Goal: Task Accomplishment & Management: Manage account settings

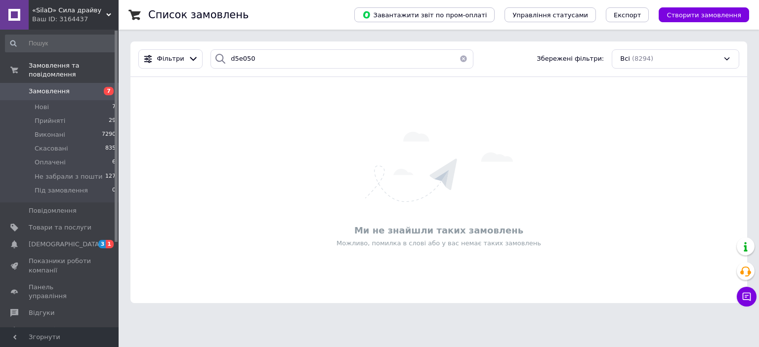
click at [67, 87] on span "Замовлення" at bounding box center [60, 91] width 63 height 9
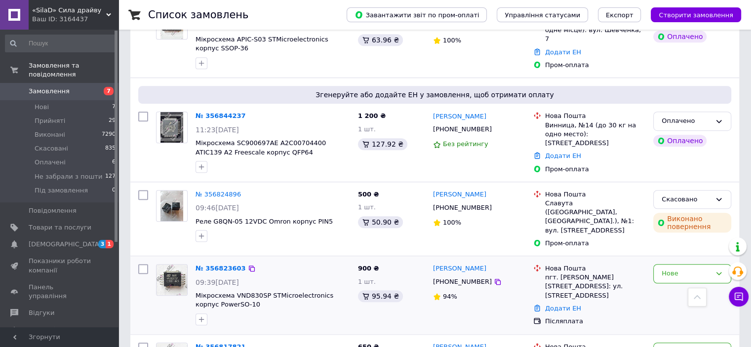
scroll to position [692, 0]
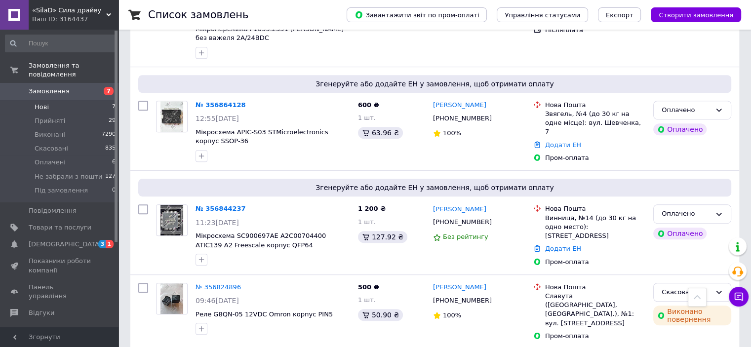
click at [60, 101] on li "Нові 7" at bounding box center [61, 107] width 122 height 14
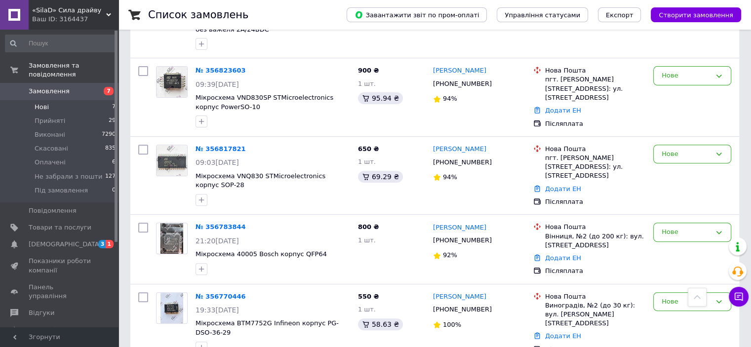
scroll to position [347, 0]
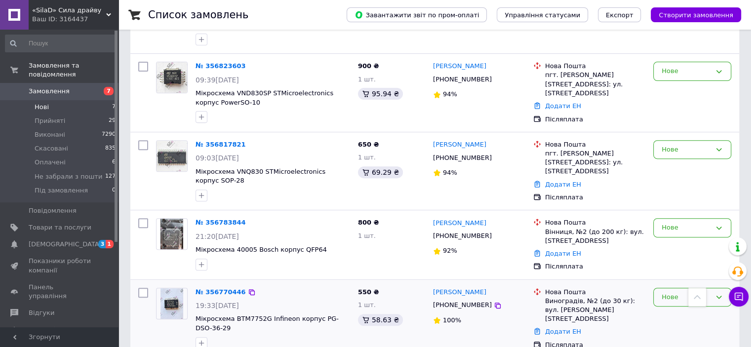
click at [668, 292] on div "Нове" at bounding box center [686, 297] width 49 height 10
click at [585, 338] on div "Список замовлень Завантажити звіт по пром-оплаті Управління статусами Експорт С…" at bounding box center [435, 11] width 633 height 716
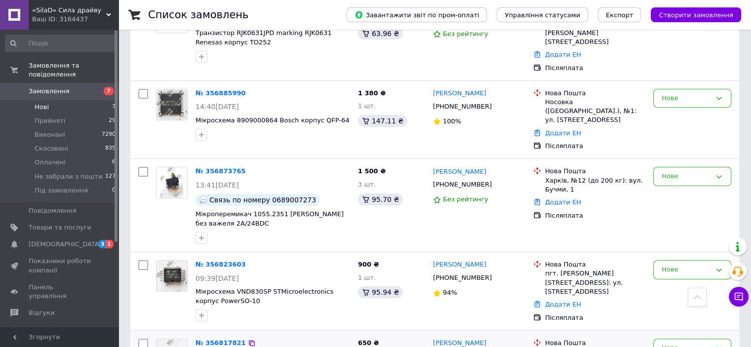
scroll to position [0, 0]
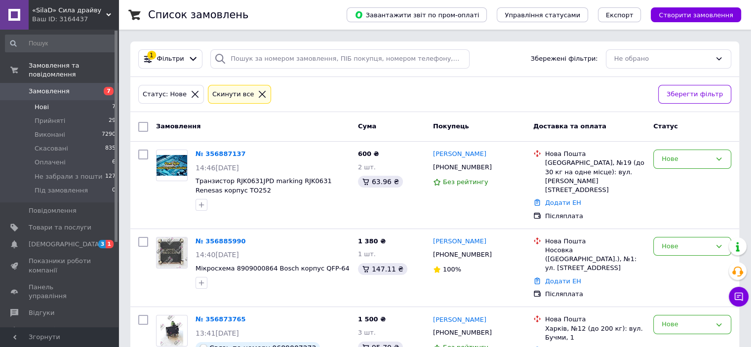
click at [78, 87] on span "Замовлення" at bounding box center [60, 91] width 63 height 9
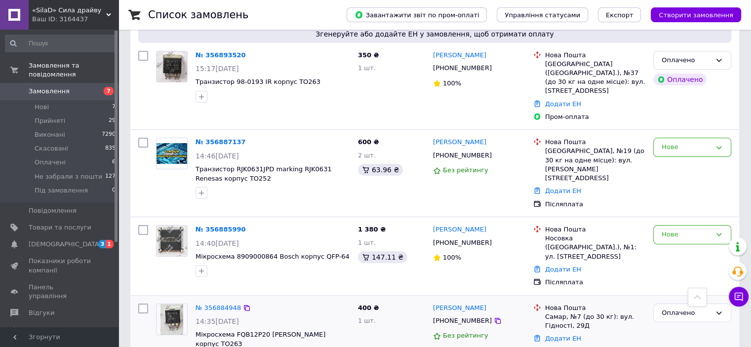
scroll to position [49, 0]
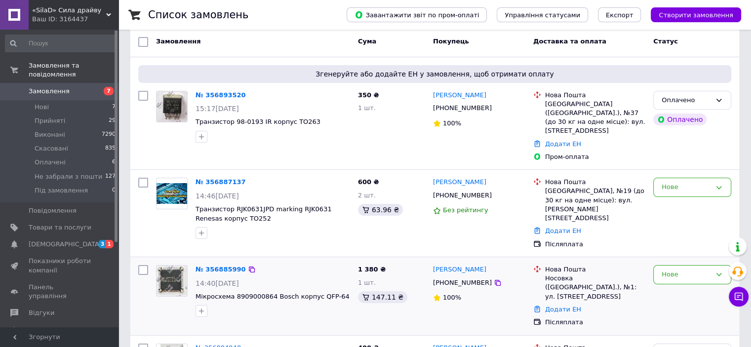
drag, startPoint x: 302, startPoint y: 215, endPoint x: 303, endPoint y: 268, distance: 53.4
click at [303, 279] on div "14:40, 12.08.2025" at bounding box center [273, 284] width 155 height 10
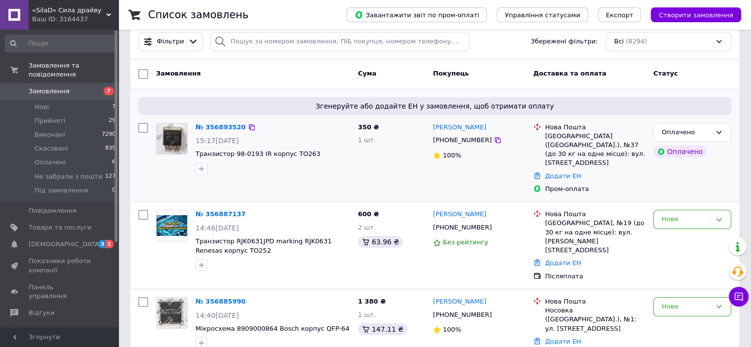
scroll to position [0, 0]
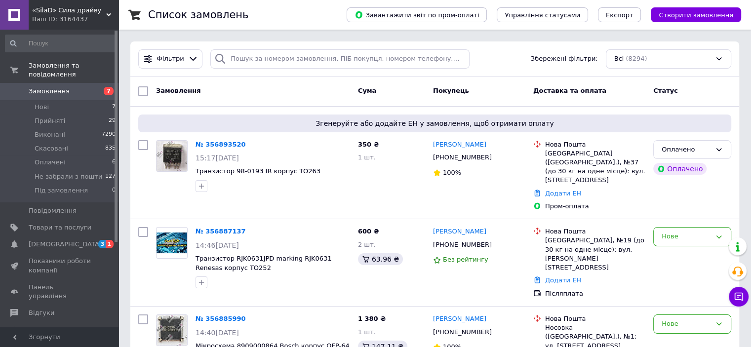
click at [38, 83] on link "Замовлення 7" at bounding box center [61, 91] width 122 height 17
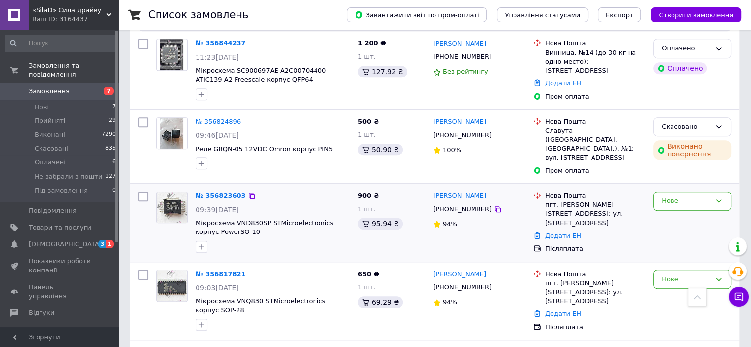
scroll to position [741, 0]
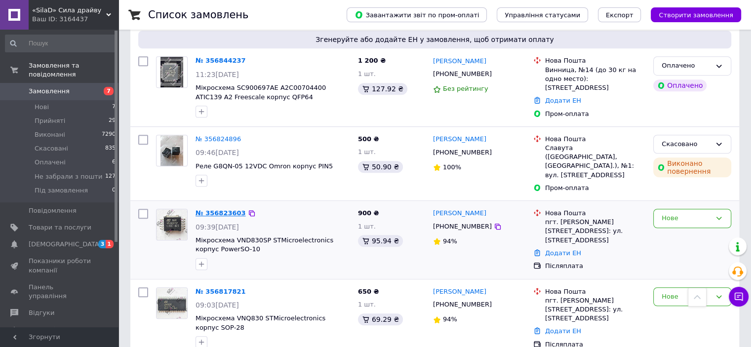
click at [212, 209] on link "№ 356823603" at bounding box center [221, 212] width 50 height 7
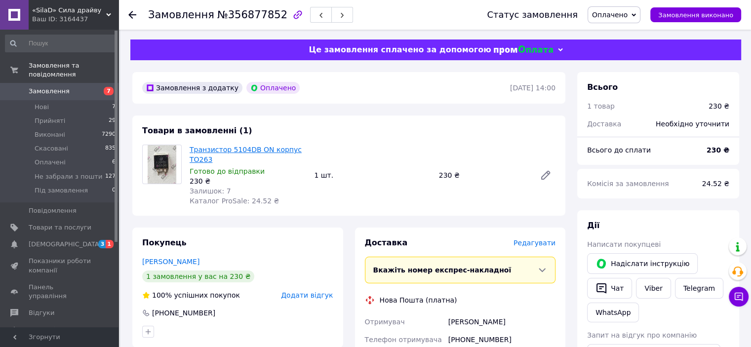
click at [198, 158] on link "Транзистор 5104DB ON корпус TO263" at bounding box center [246, 155] width 112 height 18
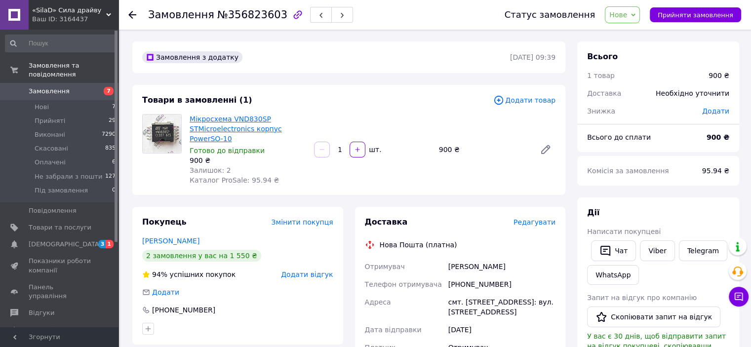
click at [250, 125] on link "Мікросхема VND830SP STMicroelectronics корпус PowerSO-10" at bounding box center [236, 129] width 92 height 28
click at [129, 17] on icon at bounding box center [132, 15] width 8 height 8
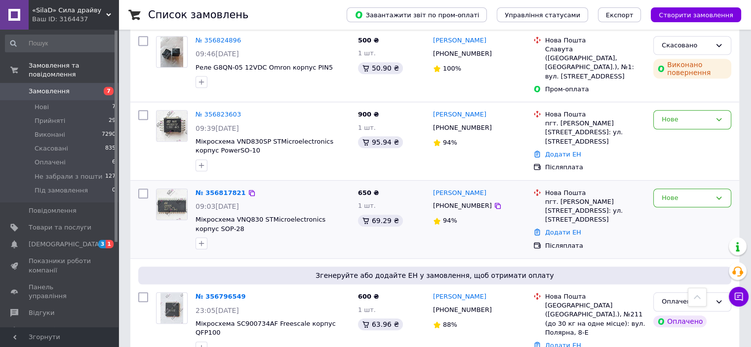
scroll to position [791, 0]
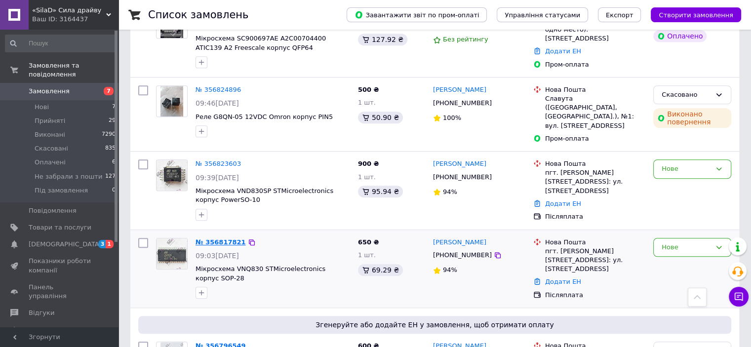
click at [219, 239] on link "№ 356817821" at bounding box center [221, 242] width 50 height 7
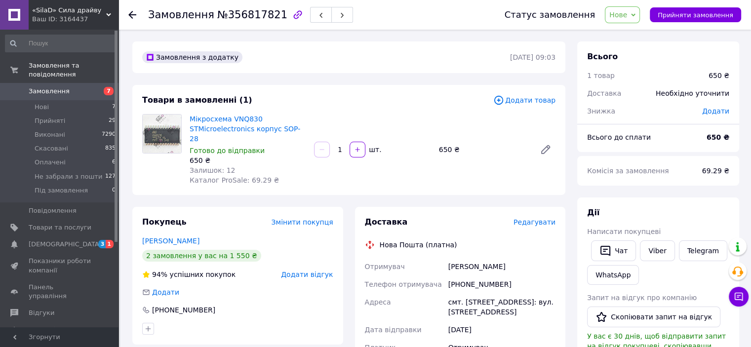
click at [522, 103] on span "Додати товар" at bounding box center [525, 100] width 62 height 11
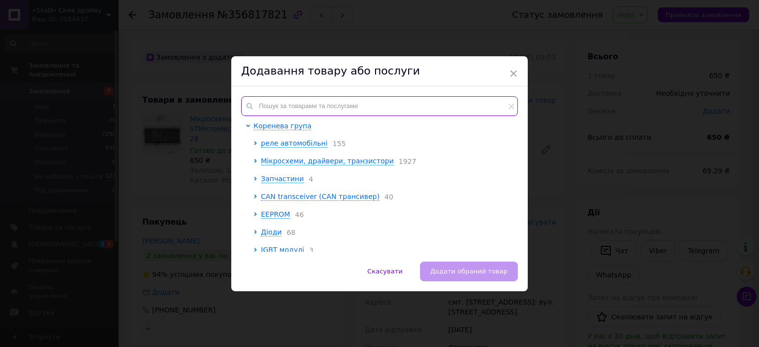
click at [334, 99] on input "text" at bounding box center [379, 106] width 277 height 20
paste input "VND830SP"
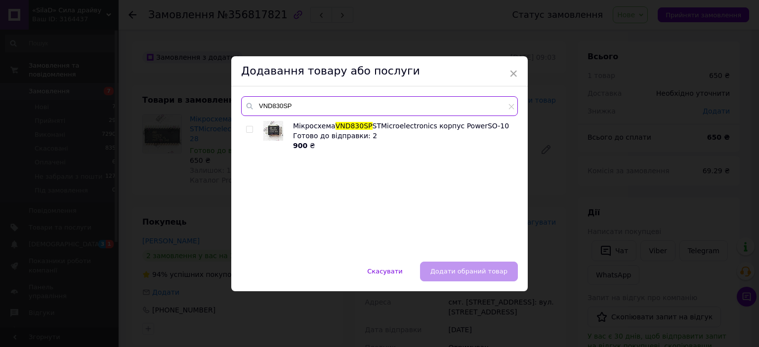
type input "VND830SP"
click at [347, 129] on span "VND830SP" at bounding box center [353, 126] width 37 height 8
click at [249, 130] on input "checkbox" at bounding box center [249, 129] width 6 height 6
checkbox input "true"
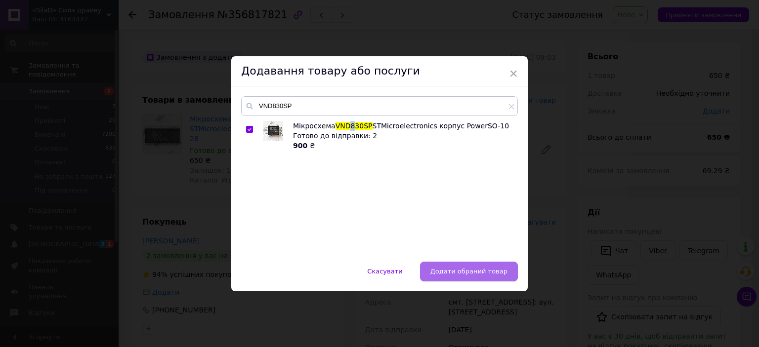
click at [475, 272] on span "Додати обраний товар" at bounding box center [468, 271] width 77 height 7
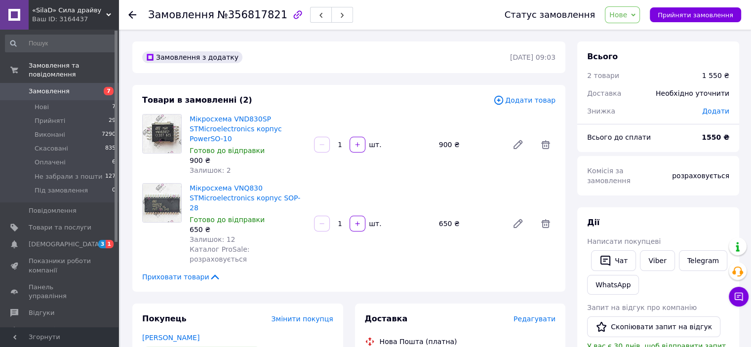
click at [132, 20] on div at bounding box center [138, 15] width 20 height 30
click at [132, 15] on icon at bounding box center [132, 15] width 8 height 8
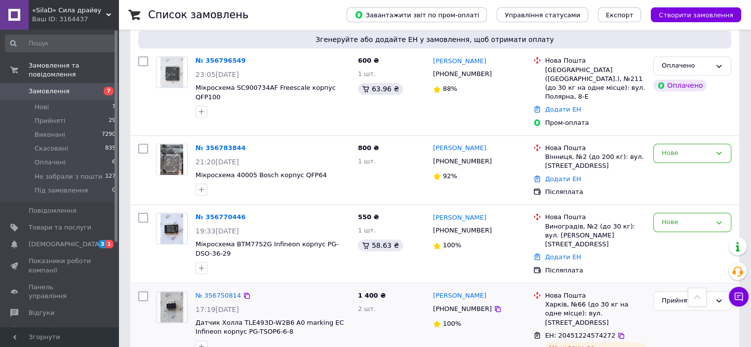
scroll to position [1038, 0]
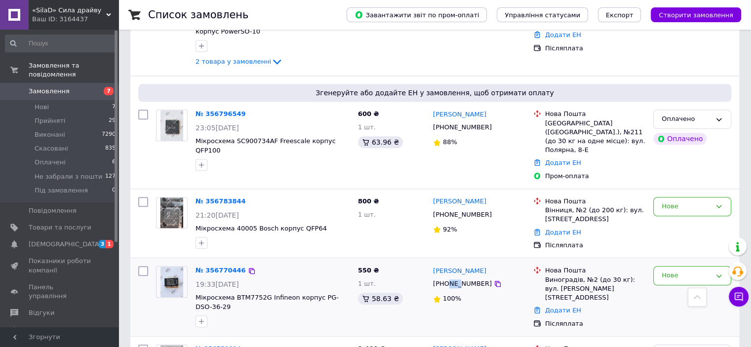
drag, startPoint x: 447, startPoint y: 231, endPoint x: 459, endPoint y: 232, distance: 12.4
click at [459, 278] on div "+380507135193" at bounding box center [462, 284] width 63 height 13
drag, startPoint x: 445, startPoint y: 230, endPoint x: 478, endPoint y: 234, distance: 33.8
click at [478, 278] on div "+380507135193" at bounding box center [462, 284] width 63 height 13
copy div "0507135193"
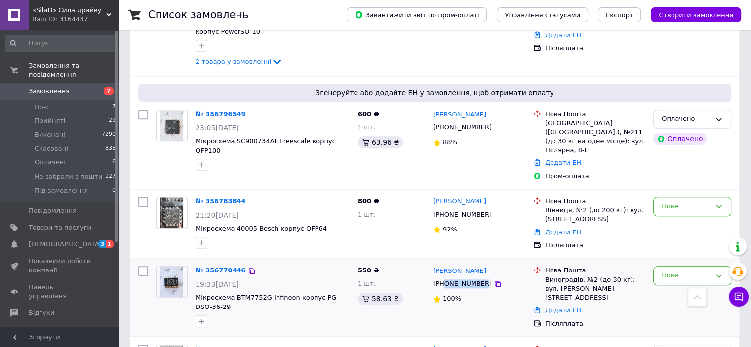
copy div "0507135193"
click at [565, 307] on link "Додати ЕН" at bounding box center [563, 310] width 36 height 7
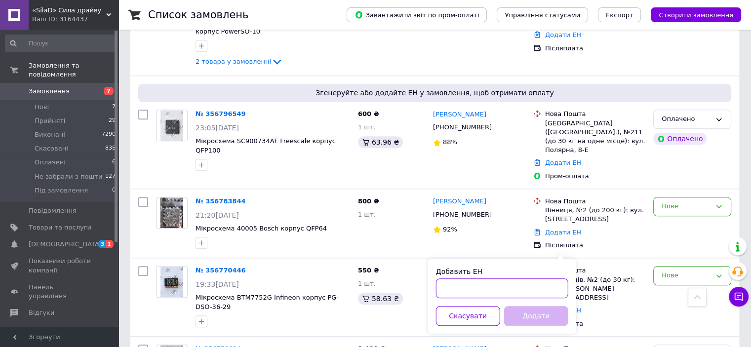
click at [535, 286] on input "Добавить ЕН" at bounding box center [502, 289] width 132 height 20
paste input "20451225330969"
type input "20451225330969"
click at [541, 322] on button "Додати" at bounding box center [536, 316] width 64 height 20
click at [696, 271] on div "Нове" at bounding box center [686, 276] width 49 height 10
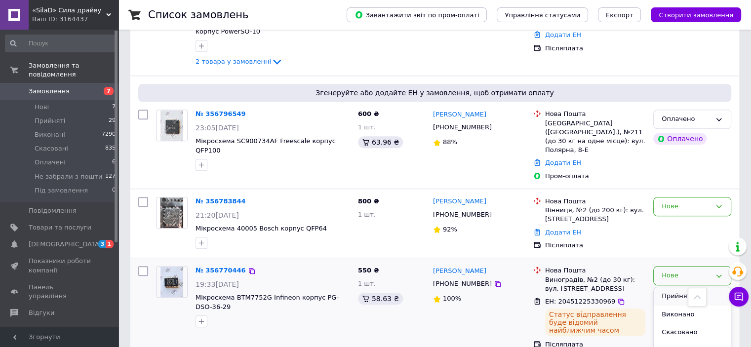
click at [687, 288] on li "Прийнято" at bounding box center [692, 297] width 77 height 18
drag, startPoint x: 571, startPoint y: 263, endPoint x: 500, endPoint y: 257, distance: 71.4
drag, startPoint x: 500, startPoint y: 257, endPoint x: 469, endPoint y: 268, distance: 33.1
click at [469, 268] on div "Василий Кис +380507135193 100%" at bounding box center [479, 307] width 100 height 90
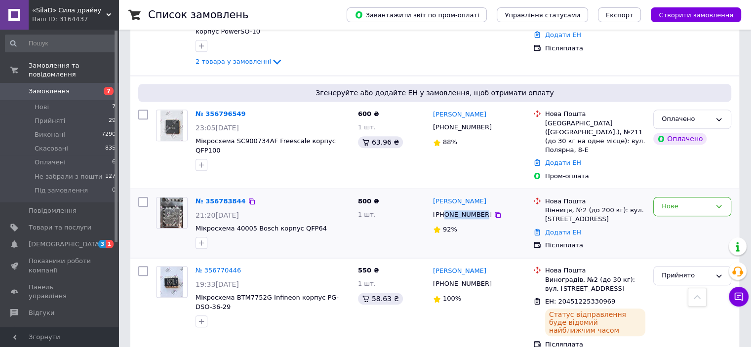
drag, startPoint x: 446, startPoint y: 161, endPoint x: 478, endPoint y: 164, distance: 32.7
click at [478, 208] on div "+380674248888" at bounding box center [462, 214] width 63 height 13
copy div "0674248888"
click at [559, 229] on link "Додати ЕН" at bounding box center [563, 232] width 36 height 7
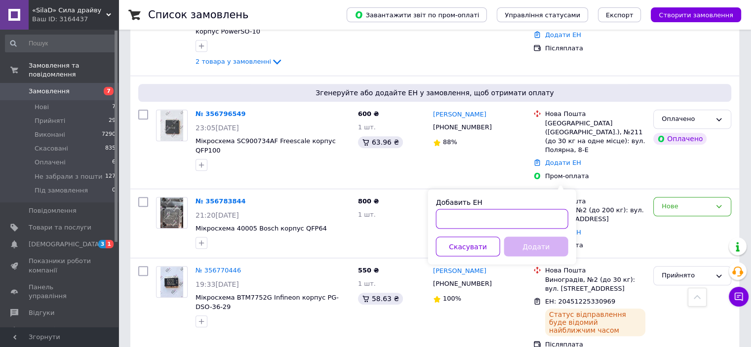
click at [534, 222] on input "Добавить ЕН" at bounding box center [502, 219] width 132 height 20
paste input "20451225338462"
type input "20451225338462"
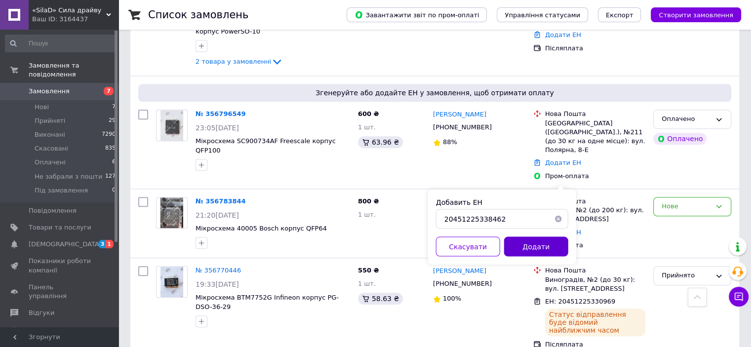
click at [536, 239] on button "Додати" at bounding box center [536, 247] width 64 height 20
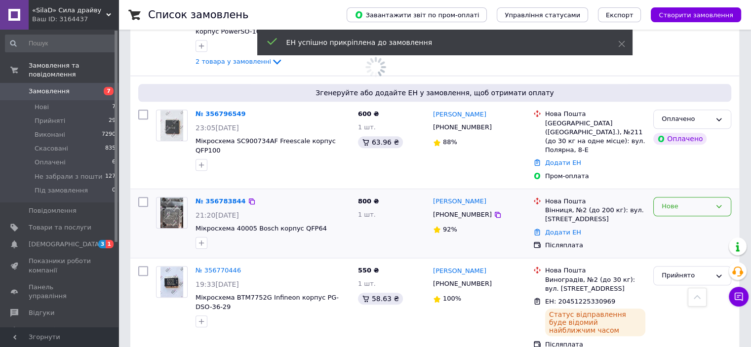
click at [694, 202] on div "Нове" at bounding box center [686, 207] width 49 height 10
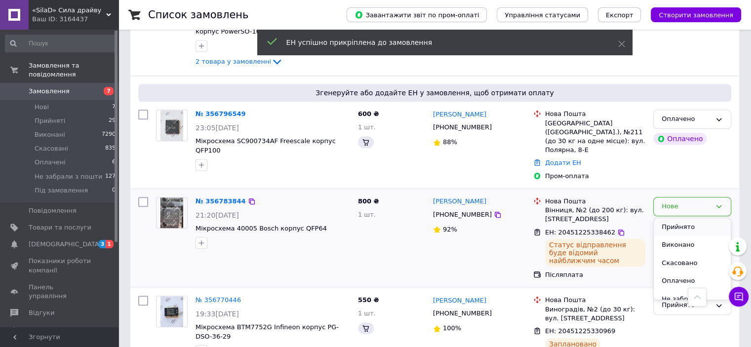
click at [684, 218] on li "Прийнято" at bounding box center [692, 227] width 77 height 18
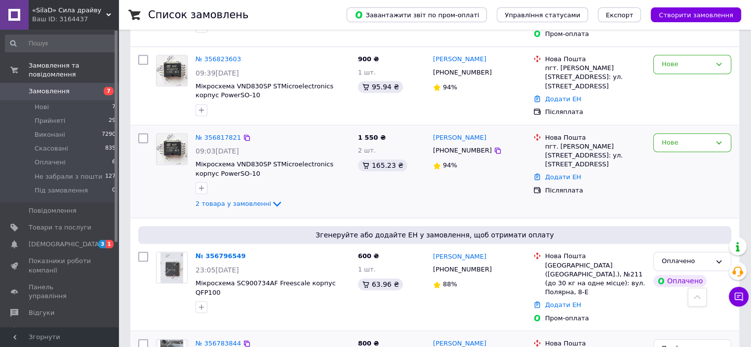
scroll to position [889, 0]
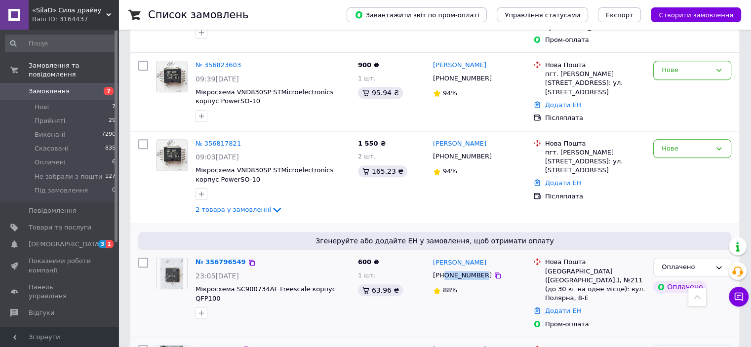
drag, startPoint x: 446, startPoint y: 231, endPoint x: 479, endPoint y: 231, distance: 33.1
click at [479, 269] on div "+380688198888" at bounding box center [462, 275] width 63 height 13
copy div "0688198888"
click at [569, 307] on link "Додати ЕН" at bounding box center [563, 310] width 36 height 7
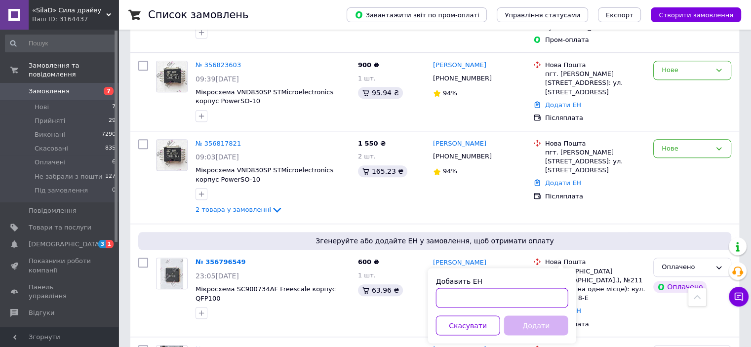
click at [542, 299] on input "Добавить ЕН" at bounding box center [502, 298] width 132 height 20
paste input "20451225340120"
type input "20451225340120"
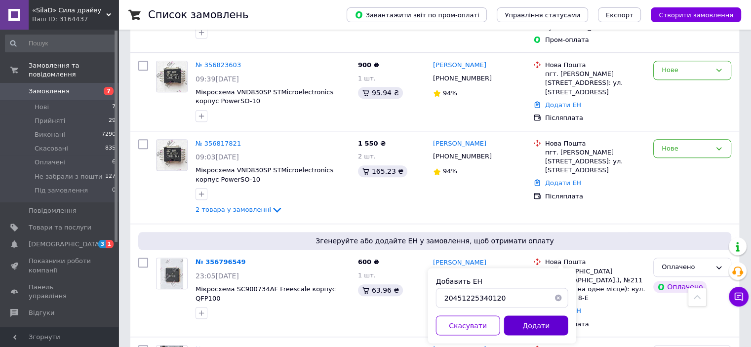
click at [536, 328] on button "Додати" at bounding box center [536, 326] width 64 height 20
click at [711, 258] on div "Оплачено" at bounding box center [693, 267] width 78 height 19
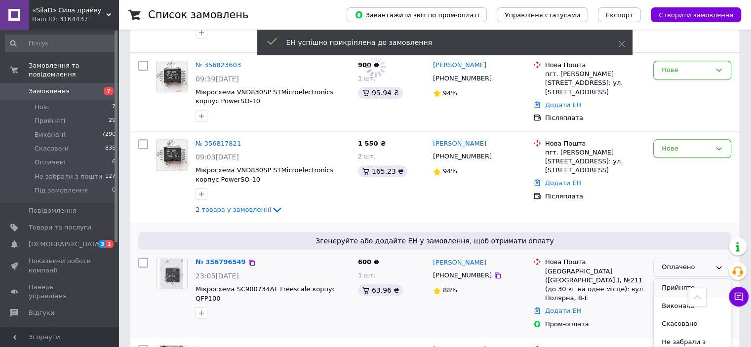
click at [689, 279] on li "Прийнято" at bounding box center [692, 288] width 77 height 18
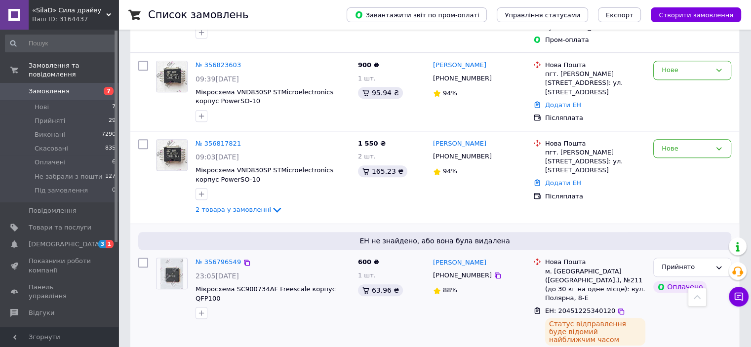
scroll to position [840, 0]
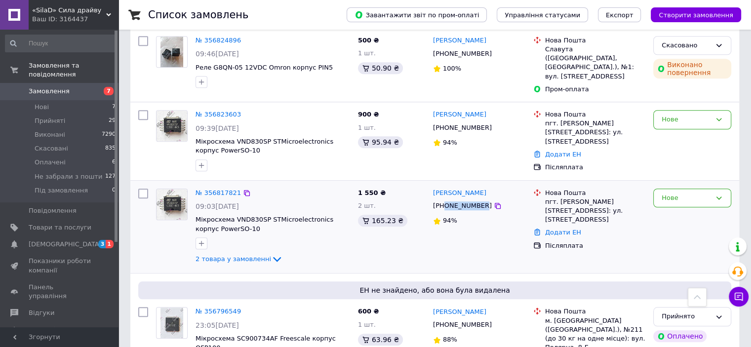
drag, startPoint x: 445, startPoint y: 165, endPoint x: 478, endPoint y: 166, distance: 33.1
click at [478, 200] on div "[PHONE_NUMBER]" at bounding box center [462, 206] width 63 height 13
copy div "0935809963"
click at [227, 255] on span "2 товара у замовленні" at bounding box center [234, 258] width 76 height 7
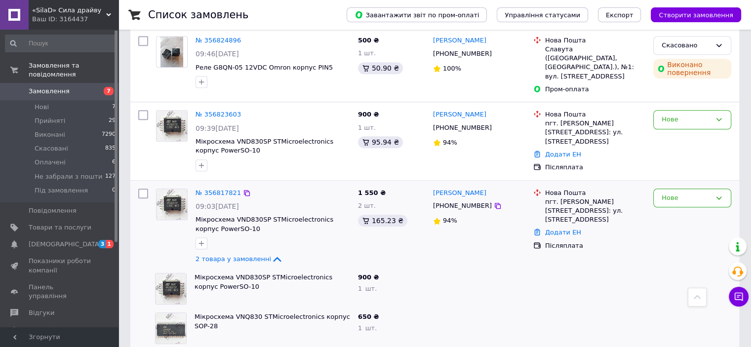
click at [556, 229] on link "Додати ЕН" at bounding box center [563, 232] width 36 height 7
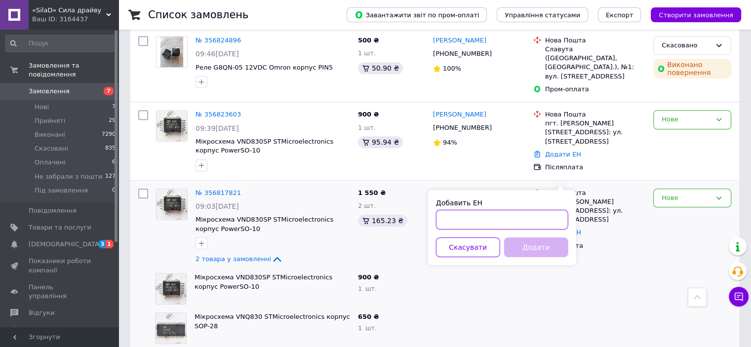
click at [531, 229] on input "Добавить ЕН" at bounding box center [502, 220] width 132 height 20
paste input "20451225348967"
type input "20451225348967"
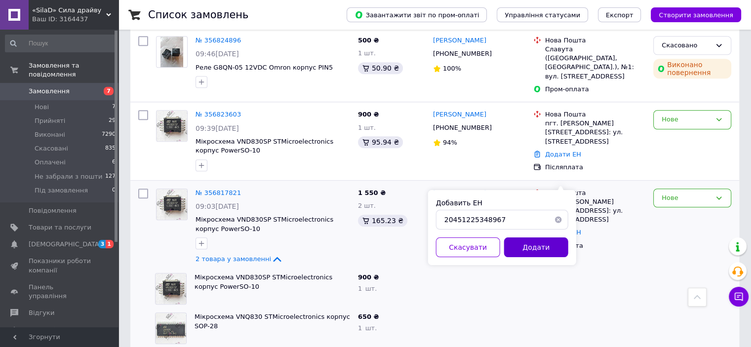
click at [533, 244] on button "Додати" at bounding box center [536, 248] width 64 height 20
click at [678, 193] on div "Нове" at bounding box center [686, 198] width 49 height 10
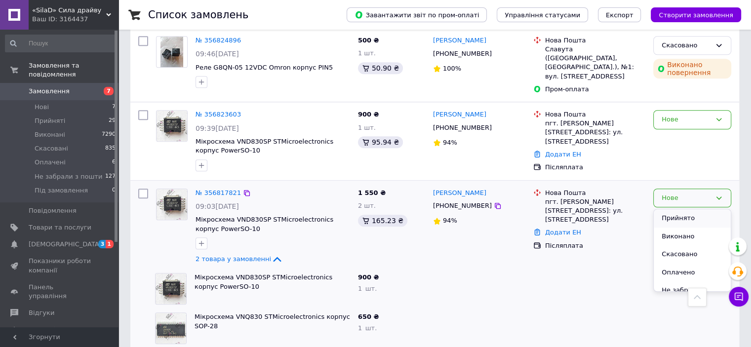
click at [679, 209] on li "Прийнято" at bounding box center [692, 218] width 77 height 18
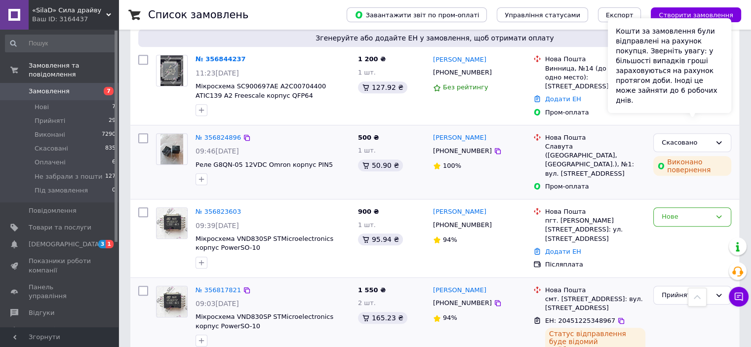
scroll to position [741, 0]
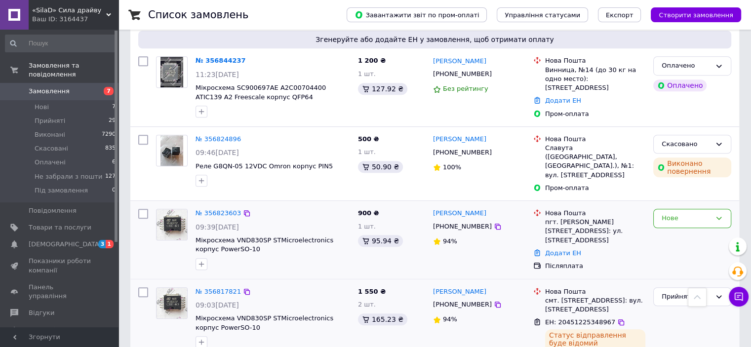
click at [684, 205] on div "Нове" at bounding box center [693, 240] width 86 height 70
click at [682, 213] on div "Нове" at bounding box center [686, 218] width 49 height 10
click at [692, 266] on li "Скасовано" at bounding box center [692, 275] width 77 height 18
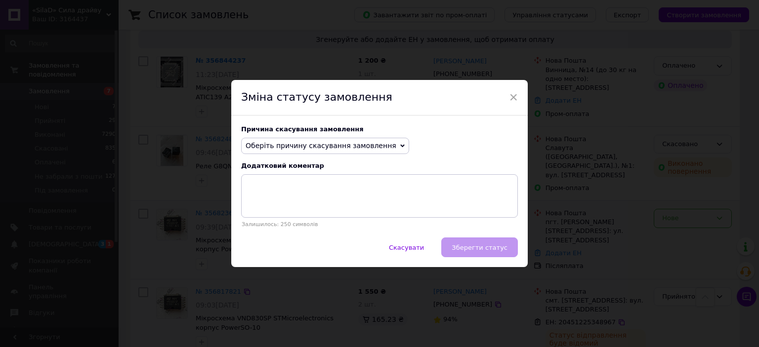
click at [341, 148] on span "Оберіть причину скасування замовлення" at bounding box center [321, 146] width 151 height 8
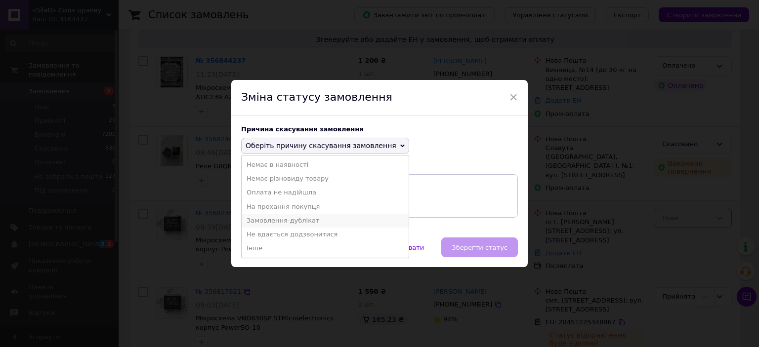
click at [297, 222] on li "Замовлення-дублікат" at bounding box center [325, 221] width 167 height 14
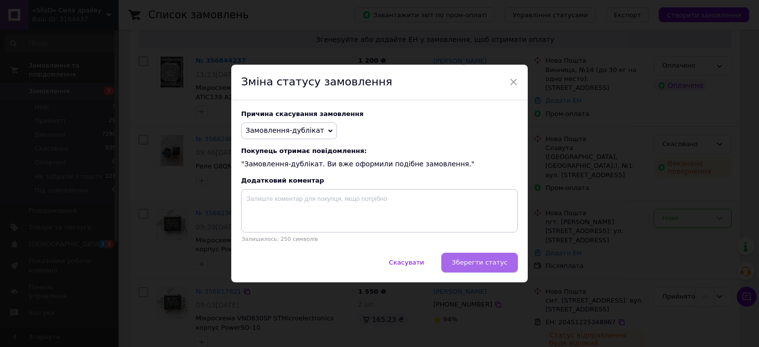
click at [505, 257] on button "Зберегти статус" at bounding box center [479, 263] width 77 height 20
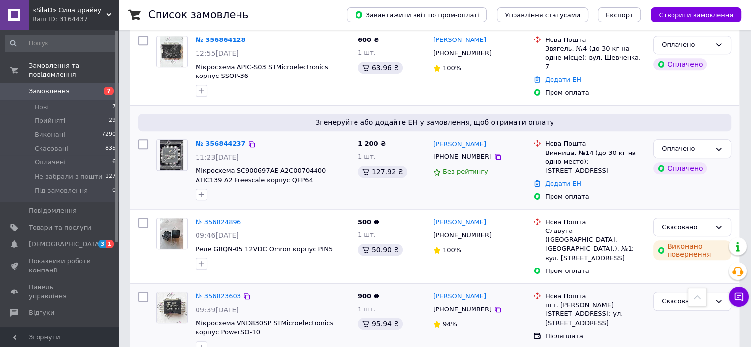
scroll to position [642, 0]
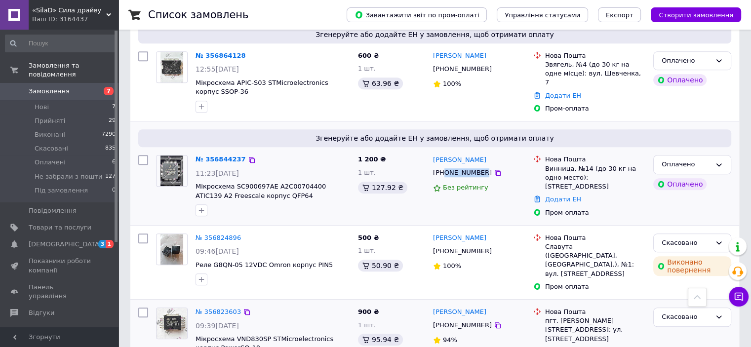
drag, startPoint x: 444, startPoint y: 137, endPoint x: 478, endPoint y: 136, distance: 33.6
click at [478, 167] on div "+380679709069" at bounding box center [462, 173] width 63 height 13
copy div "0679709069"
click at [556, 196] on link "Додати ЕН" at bounding box center [563, 199] width 36 height 7
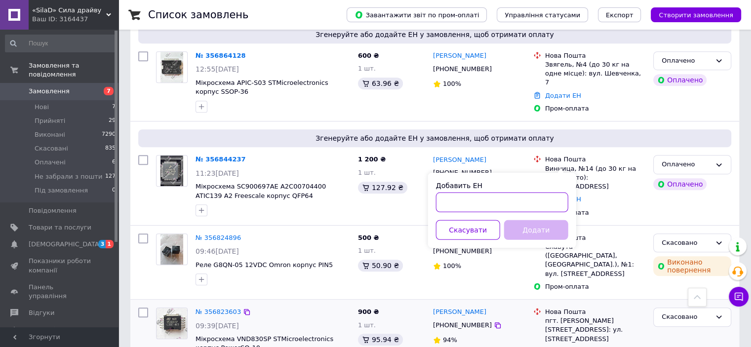
click at [549, 203] on input "Добавить ЕН" at bounding box center [502, 203] width 132 height 20
paste input "20451225353251"
type input "20451225353251"
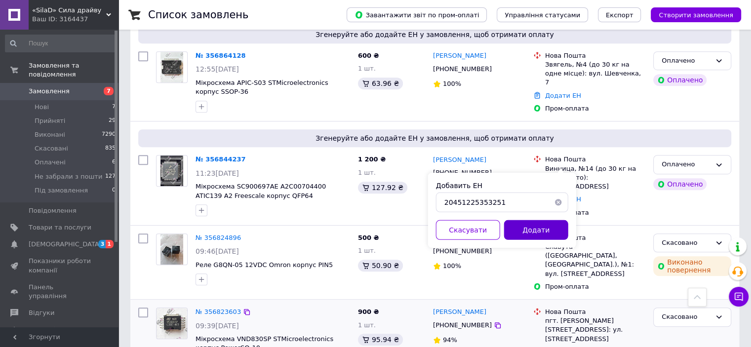
click at [550, 227] on button "Додати" at bounding box center [536, 230] width 64 height 20
click at [698, 155] on div "Оплачено" at bounding box center [693, 164] width 78 height 19
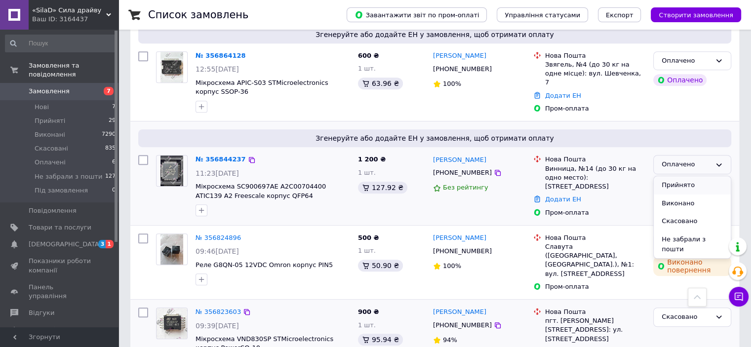
click at [694, 176] on li "Прийнято" at bounding box center [692, 185] width 77 height 18
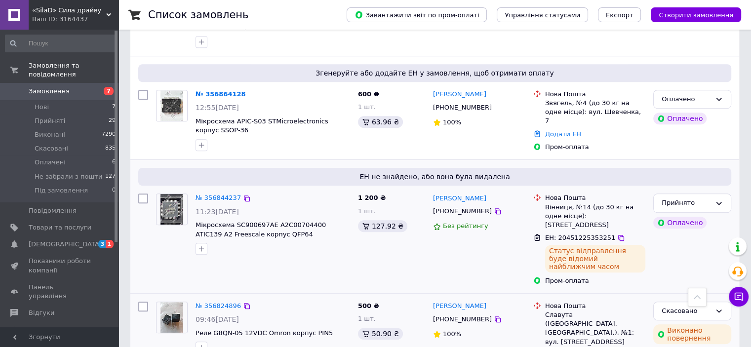
scroll to position [543, 0]
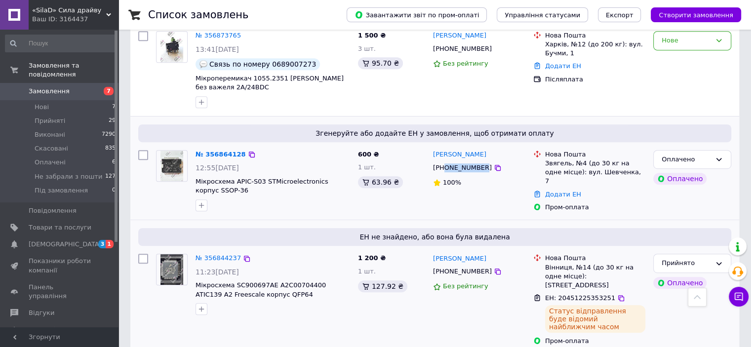
drag, startPoint x: 444, startPoint y: 130, endPoint x: 478, endPoint y: 133, distance: 34.2
click at [478, 162] on div "+380663249778" at bounding box center [462, 168] width 63 height 13
copy div "0663249778"
click at [559, 191] on link "Додати ЕН" at bounding box center [563, 194] width 36 height 7
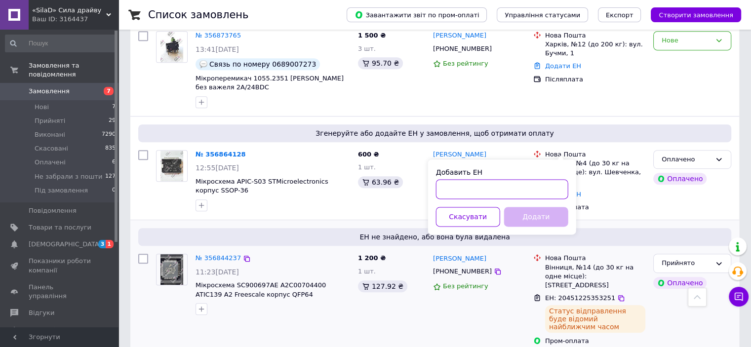
click at [543, 195] on input "Добавить ЕН" at bounding box center [502, 189] width 132 height 20
paste input "20451225355698"
type input "20451225355698"
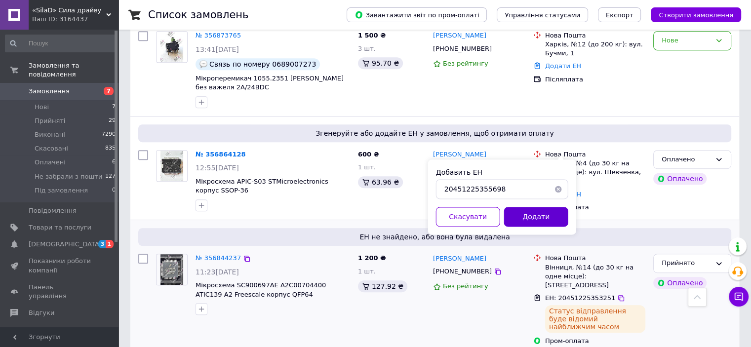
click at [541, 213] on button "Додати" at bounding box center [536, 217] width 64 height 20
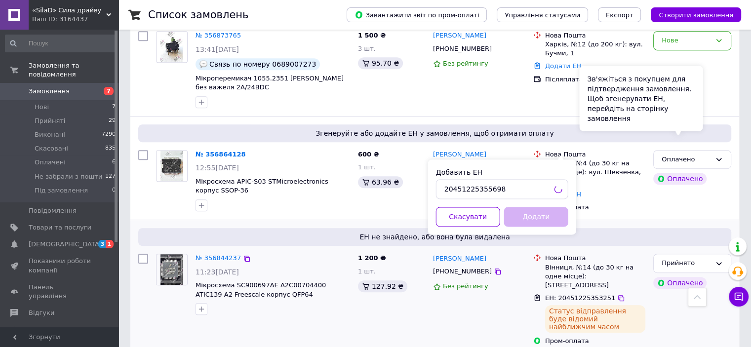
click at [698, 125] on div "Зв'яжіться з покупцем для підтвердження замовлення. Щоб згенерувати ЕН, перейді…" at bounding box center [642, 98] width 124 height 65
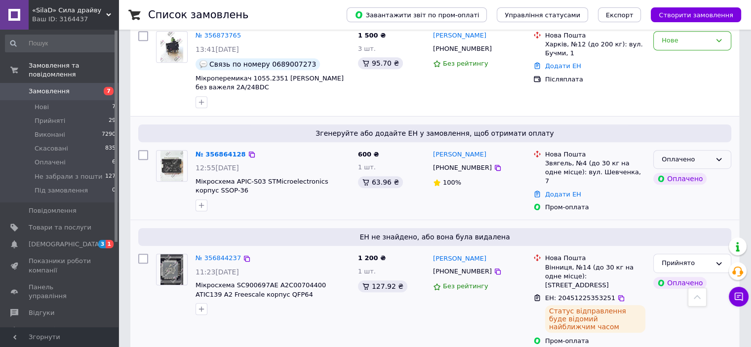
click at [719, 158] on icon at bounding box center [719, 159] width 5 height 3
click at [702, 171] on li "Прийнято" at bounding box center [692, 180] width 77 height 18
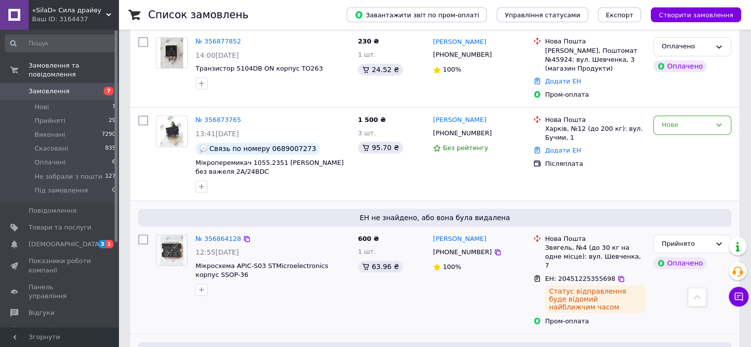
scroll to position [395, 0]
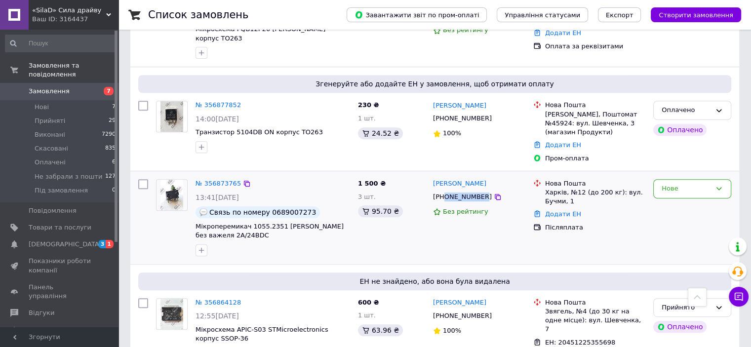
drag, startPoint x: 444, startPoint y: 163, endPoint x: 478, endPoint y: 163, distance: 34.1
click at [478, 191] on div "+380631557651" at bounding box center [462, 197] width 63 height 13
copy div "0631557651"
click at [570, 210] on link "Додати ЕН" at bounding box center [563, 213] width 36 height 7
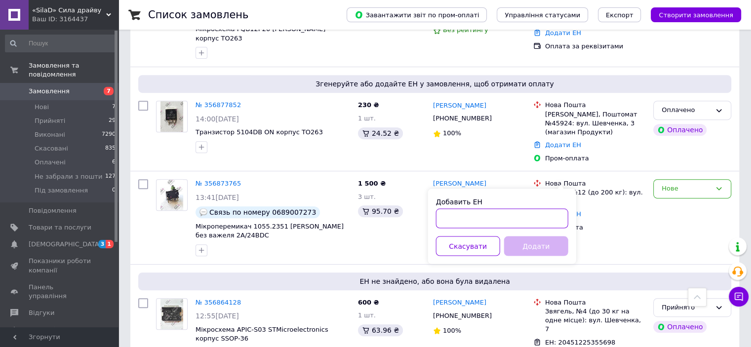
click at [540, 215] on input "Добавить ЕН" at bounding box center [502, 218] width 132 height 20
paste input "20451225357968"
type input "20451225357968"
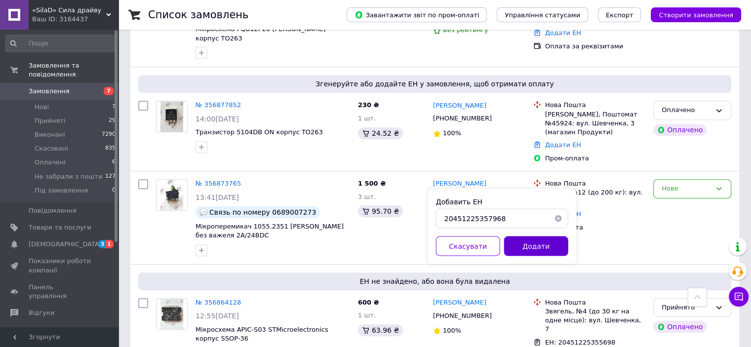
click at [539, 245] on button "Додати" at bounding box center [536, 246] width 64 height 20
click at [690, 184] on div "Нове" at bounding box center [686, 189] width 49 height 10
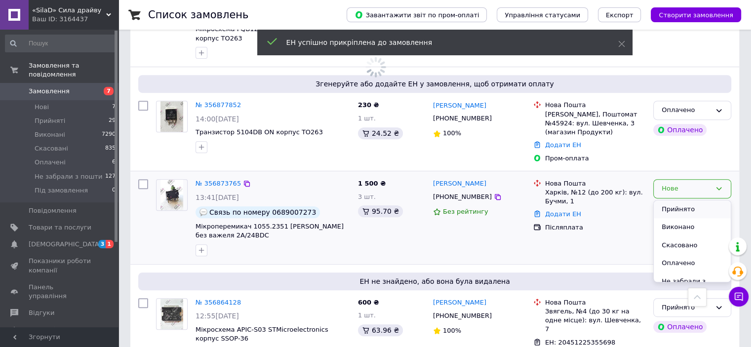
click at [674, 201] on li "Прийнято" at bounding box center [692, 210] width 77 height 18
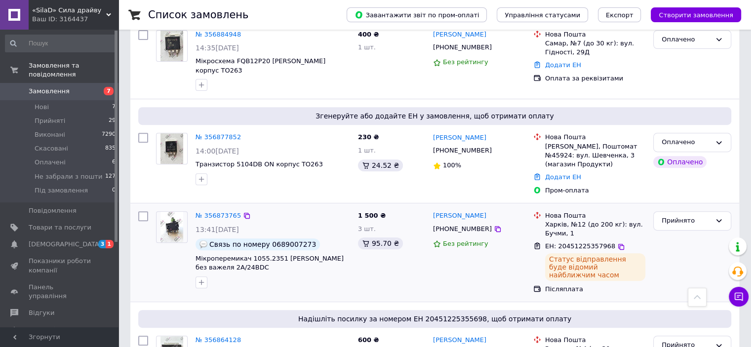
scroll to position [346, 0]
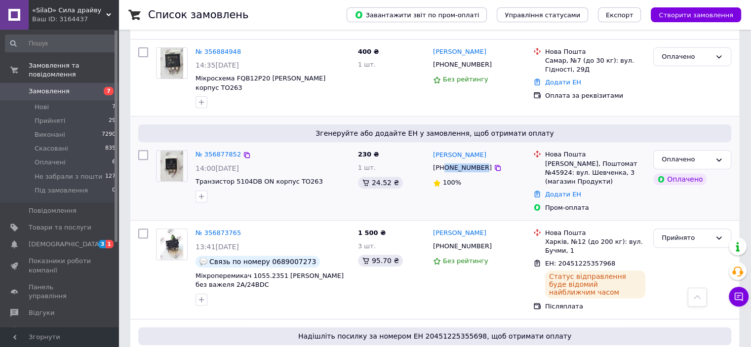
drag, startPoint x: 446, startPoint y: 132, endPoint x: 478, endPoint y: 133, distance: 32.6
click at [478, 162] on div "+380500732338" at bounding box center [462, 168] width 63 height 13
copy div "0500732338"
click at [552, 191] on link "Додати ЕН" at bounding box center [563, 194] width 36 height 7
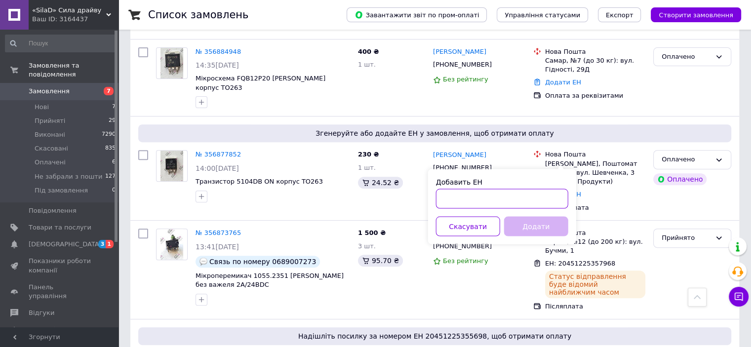
click at [531, 194] on input "Добавить ЕН" at bounding box center [502, 199] width 132 height 20
paste input "20451225361153"
type input "20451225361153"
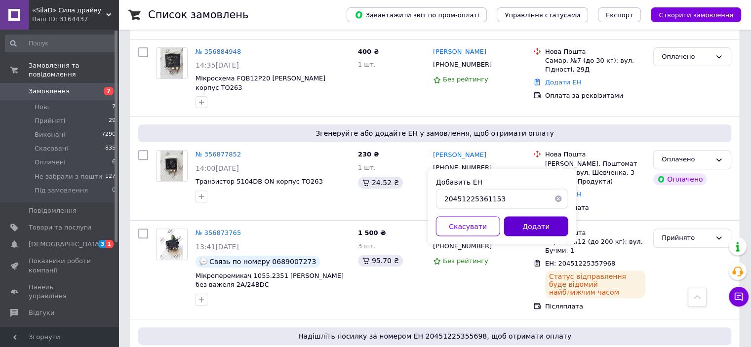
click at [530, 223] on button "Додати" at bounding box center [536, 226] width 64 height 20
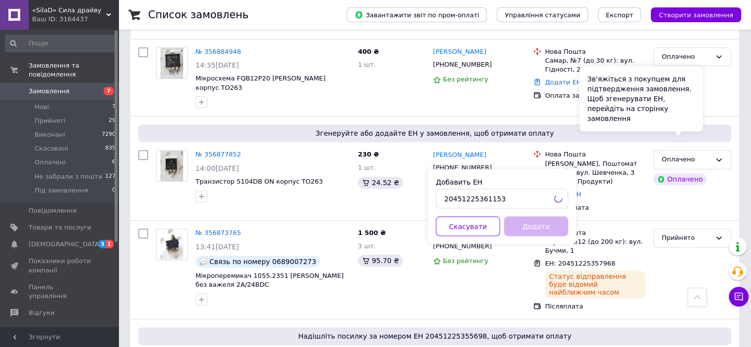
click at [686, 125] on div "Зв'яжіться з покупцем для підтвердження замовлення. Щоб згенерувати ЕН, перейді…" at bounding box center [642, 98] width 124 height 65
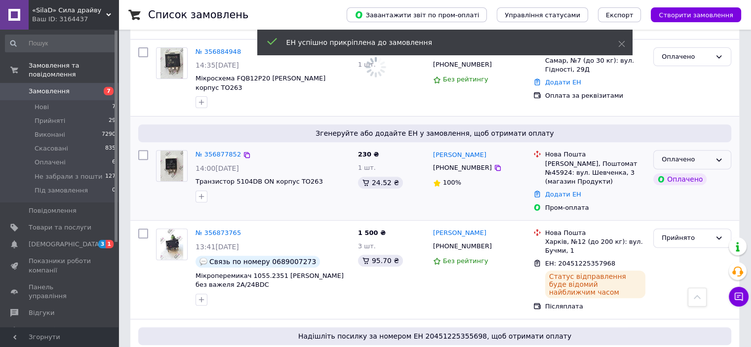
click at [715, 156] on icon at bounding box center [719, 160] width 8 height 8
click at [700, 171] on li "Прийнято" at bounding box center [692, 180] width 77 height 18
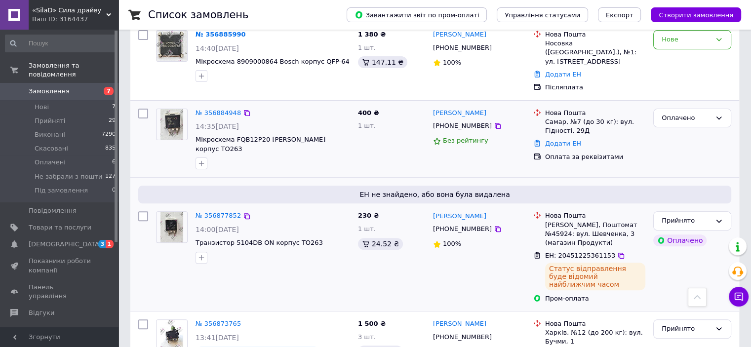
scroll to position [247, 0]
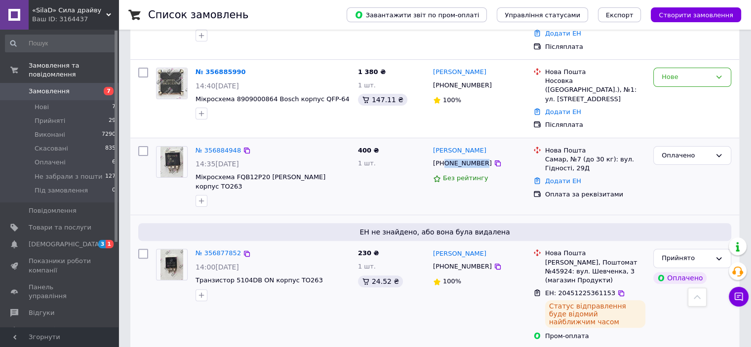
drag, startPoint x: 443, startPoint y: 136, endPoint x: 479, endPoint y: 140, distance: 35.8
click at [479, 157] on div "+380979503735" at bounding box center [462, 163] width 63 height 13
copy div "0979503735"
click at [566, 177] on link "Додати ЕН" at bounding box center [563, 180] width 36 height 7
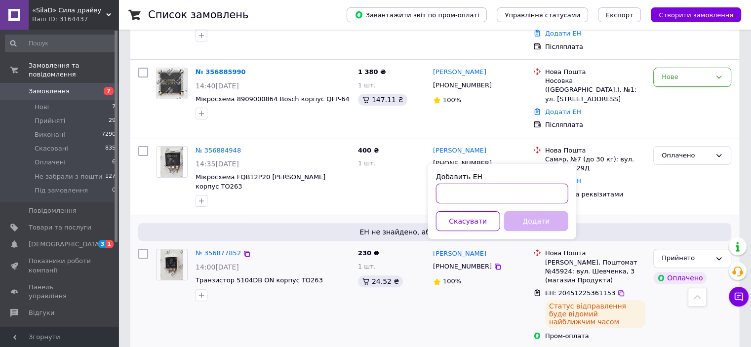
click at [545, 190] on input "Добавить ЕН" at bounding box center [502, 194] width 132 height 20
paste input "20451225363591"
type input "20451225363591"
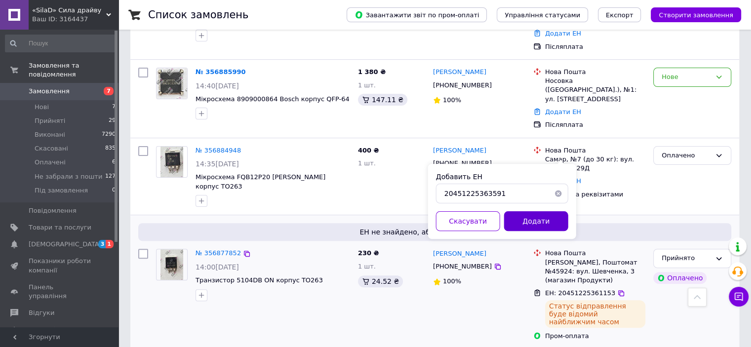
click at [536, 218] on button "Додати" at bounding box center [536, 221] width 64 height 20
click at [681, 146] on div "Оплачено" at bounding box center [693, 155] width 78 height 19
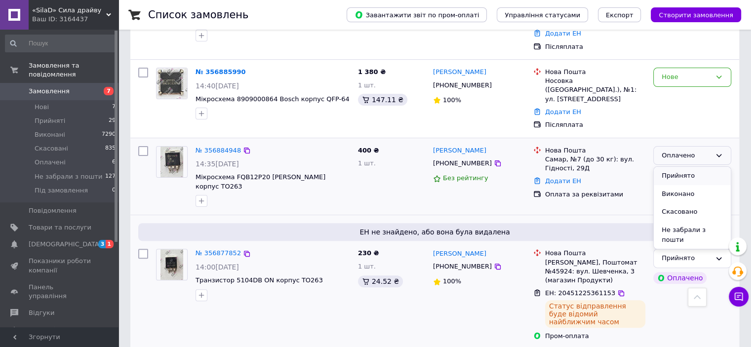
click at [673, 167] on li "Прийнято" at bounding box center [692, 176] width 77 height 18
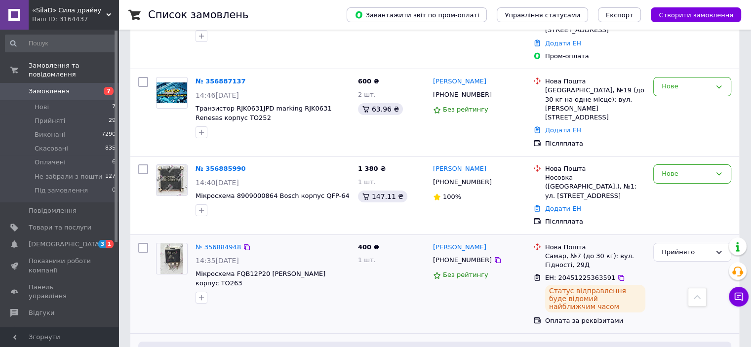
scroll to position [148, 0]
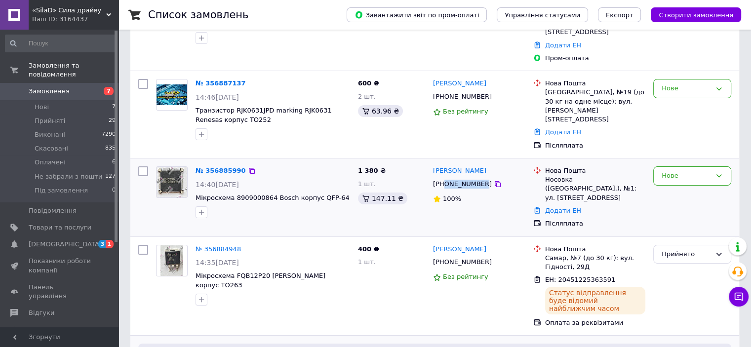
drag, startPoint x: 444, startPoint y: 165, endPoint x: 479, endPoint y: 167, distance: 35.1
click at [479, 178] on div "+380989085947" at bounding box center [462, 184] width 63 height 13
click at [547, 207] on link "Додати ЕН" at bounding box center [563, 210] width 36 height 7
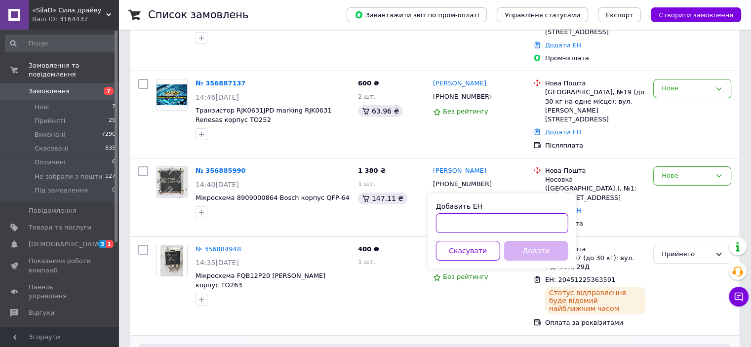
click at [531, 219] on input "Добавить ЕН" at bounding box center [502, 223] width 132 height 20
paste input "20451225365785"
type input "20451225365785"
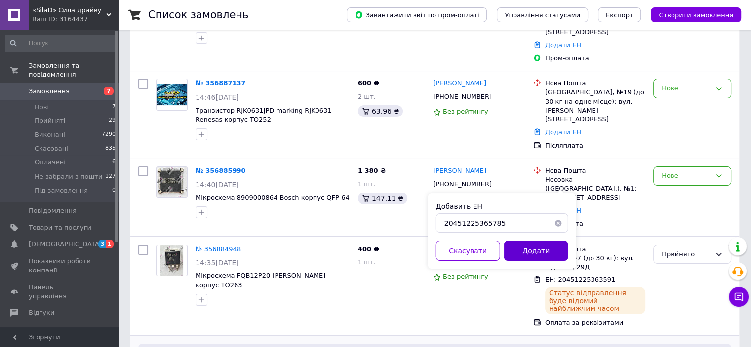
click at [538, 250] on button "Додати" at bounding box center [536, 251] width 64 height 20
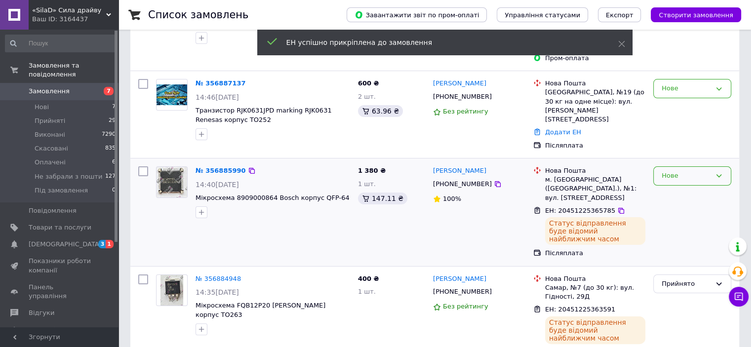
click at [678, 171] on div "Нове" at bounding box center [686, 176] width 49 height 10
click at [675, 188] on li "Прийнято" at bounding box center [692, 197] width 77 height 18
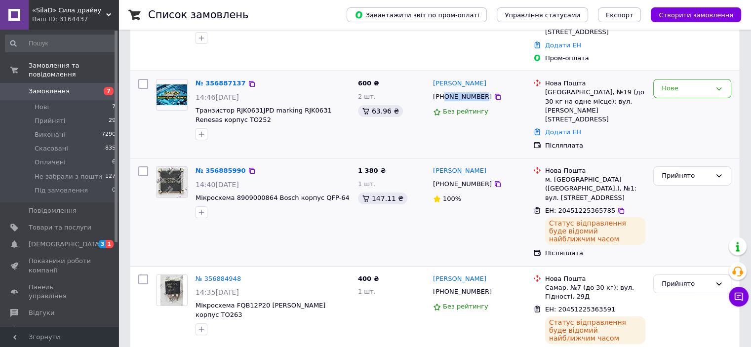
drag, startPoint x: 445, startPoint y: 88, endPoint x: 479, endPoint y: 90, distance: 33.7
click at [479, 90] on div "+380661106476" at bounding box center [462, 96] width 63 height 13
click at [567, 128] on link "Додати ЕН" at bounding box center [563, 131] width 36 height 7
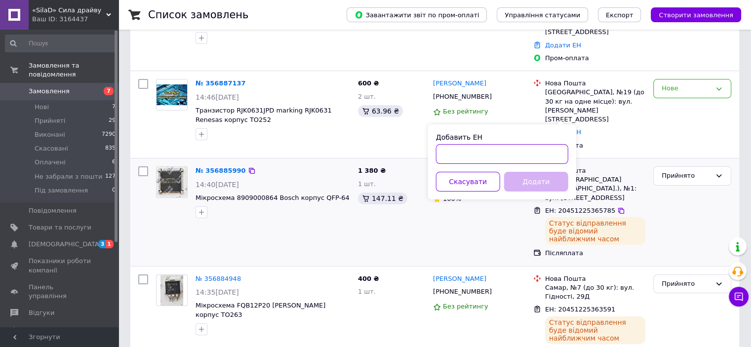
click at [541, 158] on input "Добавить ЕН" at bounding box center [502, 154] width 132 height 20
paste input "20451225368409"
type input "20451225368409"
click at [547, 186] on button "Додати" at bounding box center [536, 182] width 64 height 20
click at [683, 79] on div "Нове" at bounding box center [693, 88] width 78 height 19
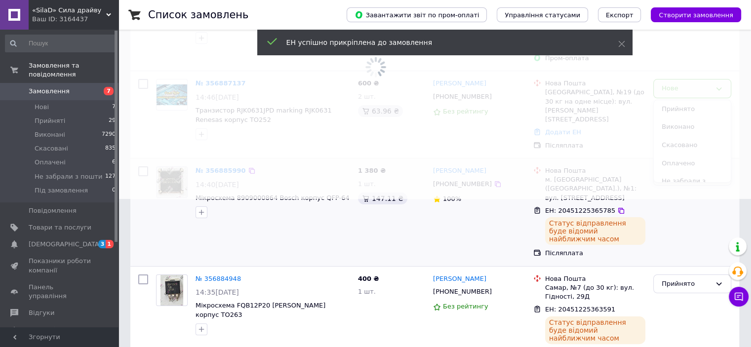
click at [684, 96] on span at bounding box center [375, 25] width 751 height 347
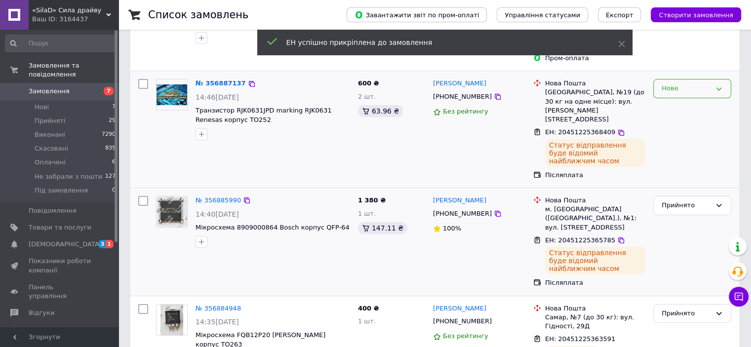
click at [669, 86] on div "Нове" at bounding box center [693, 88] width 78 height 19
click at [676, 101] on li "Прийнято" at bounding box center [692, 109] width 77 height 18
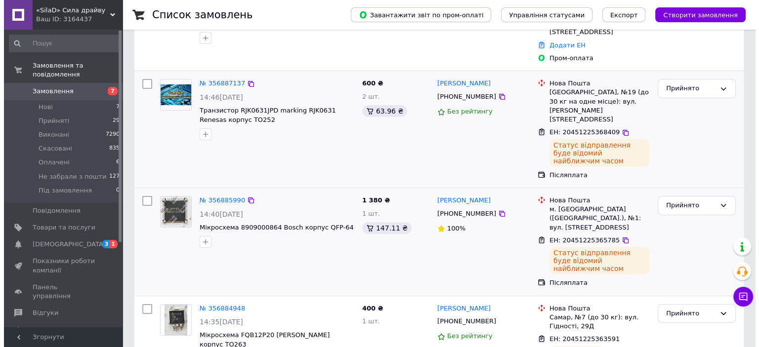
scroll to position [0, 0]
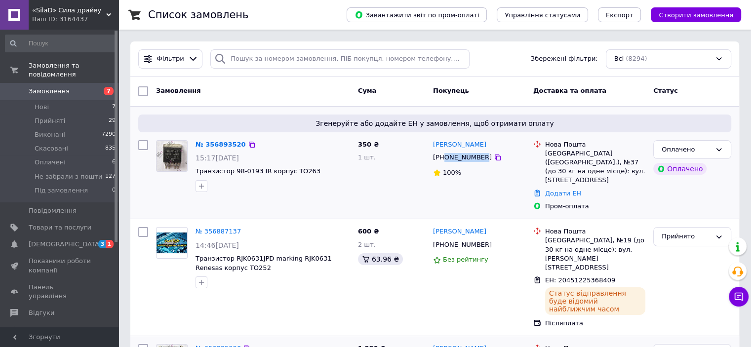
drag, startPoint x: 446, startPoint y: 158, endPoint x: 479, endPoint y: 158, distance: 32.6
click at [479, 158] on div "+380730364725" at bounding box center [462, 157] width 63 height 13
click at [558, 190] on link "Додати ЕН" at bounding box center [563, 193] width 36 height 7
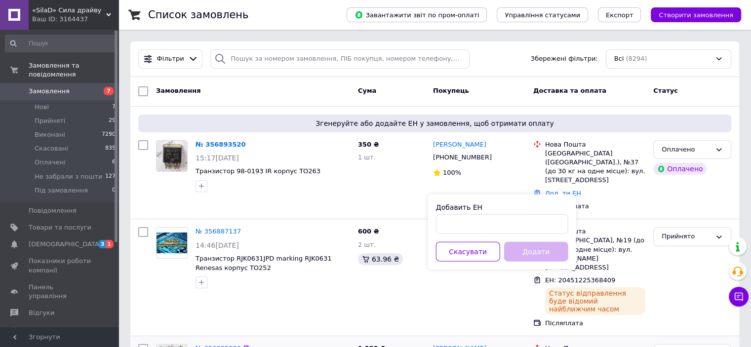
click at [535, 211] on div "Добавить ЕН" at bounding box center [502, 208] width 132 height 10
click at [530, 225] on input "Добавить ЕН" at bounding box center [502, 224] width 132 height 20
paste input "20451225370040"
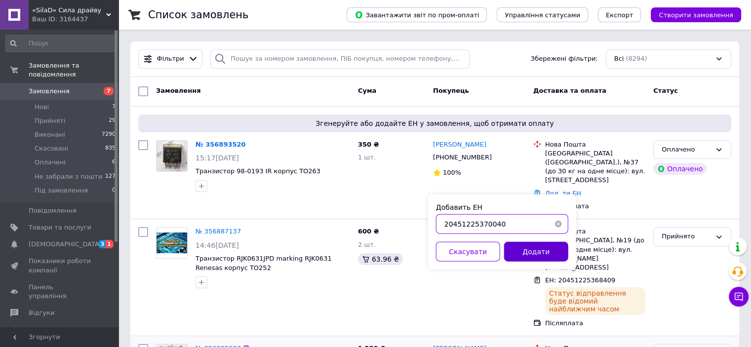
type input "20451225370040"
click at [545, 253] on button "Додати" at bounding box center [536, 252] width 64 height 20
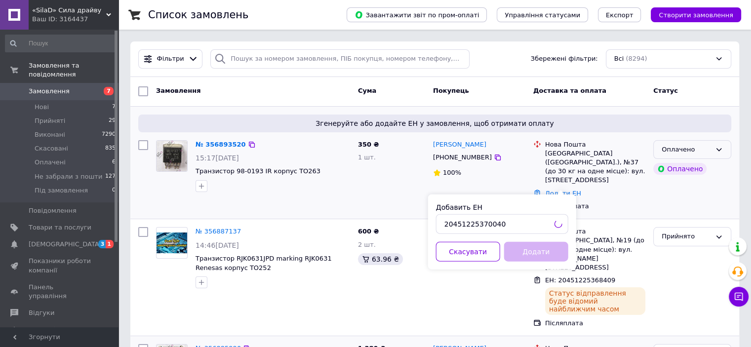
click at [672, 145] on div "Оплачено" at bounding box center [686, 150] width 49 height 10
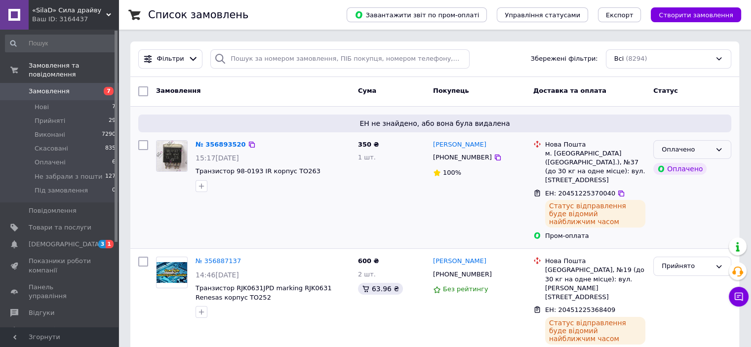
click at [709, 153] on div "Оплачено" at bounding box center [686, 150] width 49 height 10
click at [696, 171] on li "Прийнято" at bounding box center [692, 170] width 77 height 18
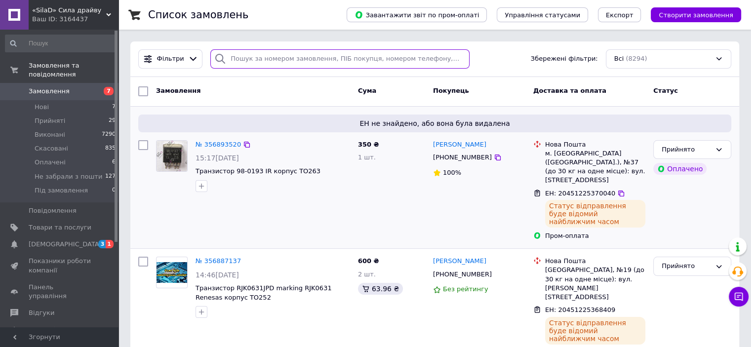
click at [254, 54] on input "search" at bounding box center [339, 58] width 259 height 19
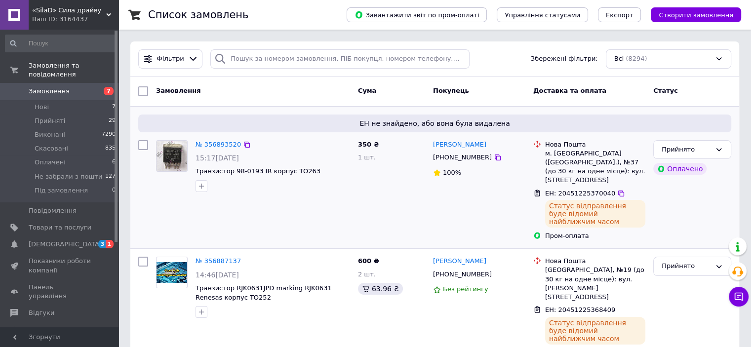
click at [65, 87] on span "Замовлення" at bounding box center [60, 91] width 63 height 9
